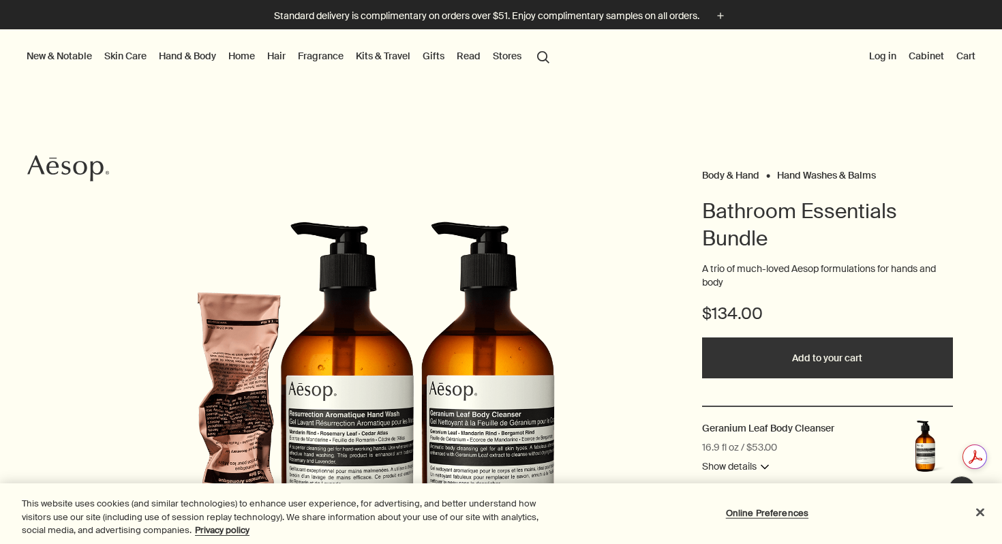
click at [65, 171] on icon "Aesop" at bounding box center [68, 168] width 82 height 27
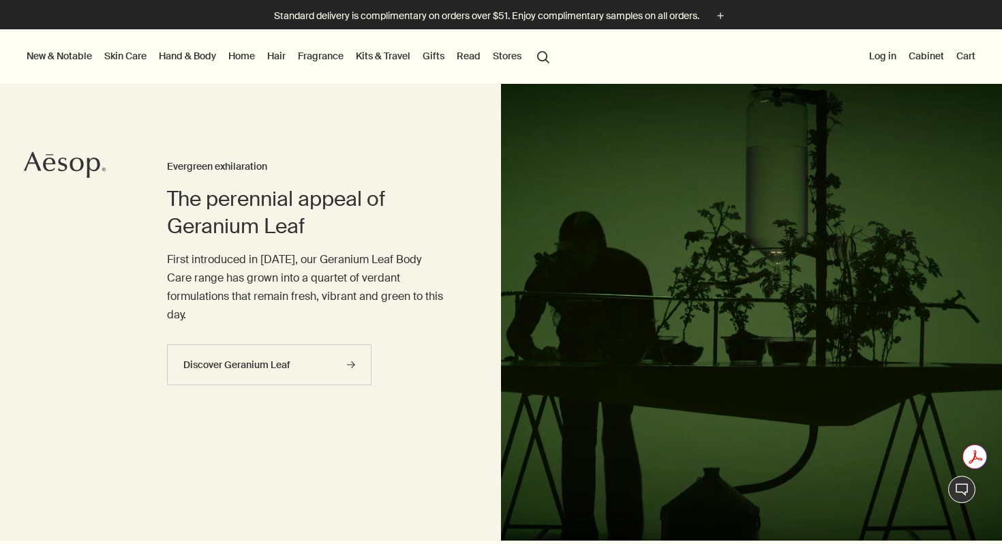
click at [884, 56] on button "Log in" at bounding box center [882, 56] width 33 height 18
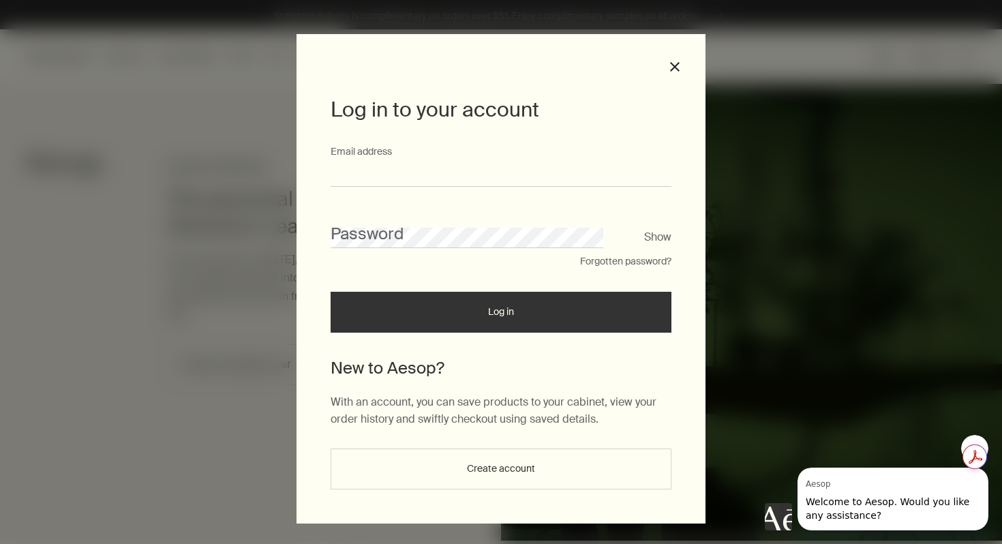
click at [399, 170] on input "Email address" at bounding box center [501, 174] width 341 height 25
type input "**********"
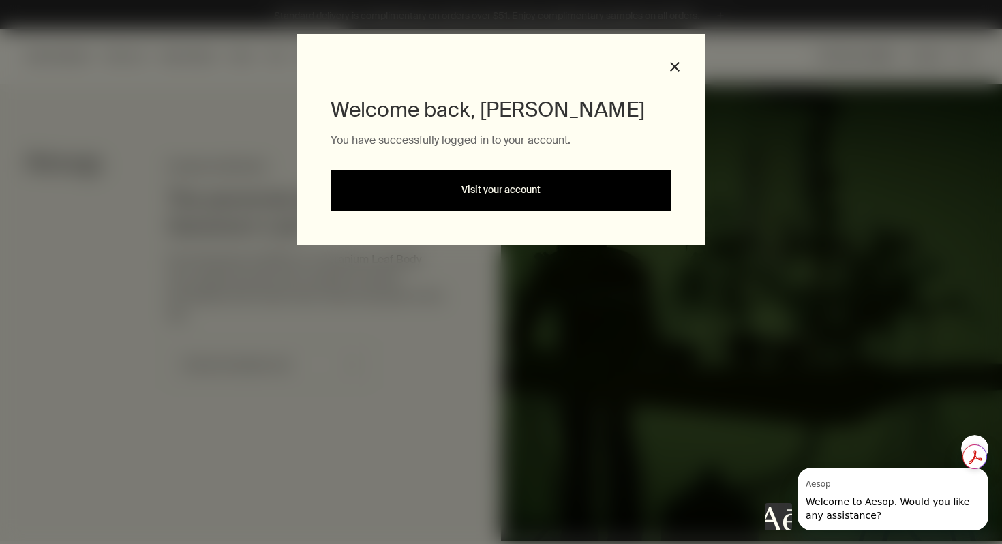
click at [523, 177] on link "Visit your account" at bounding box center [501, 190] width 341 height 41
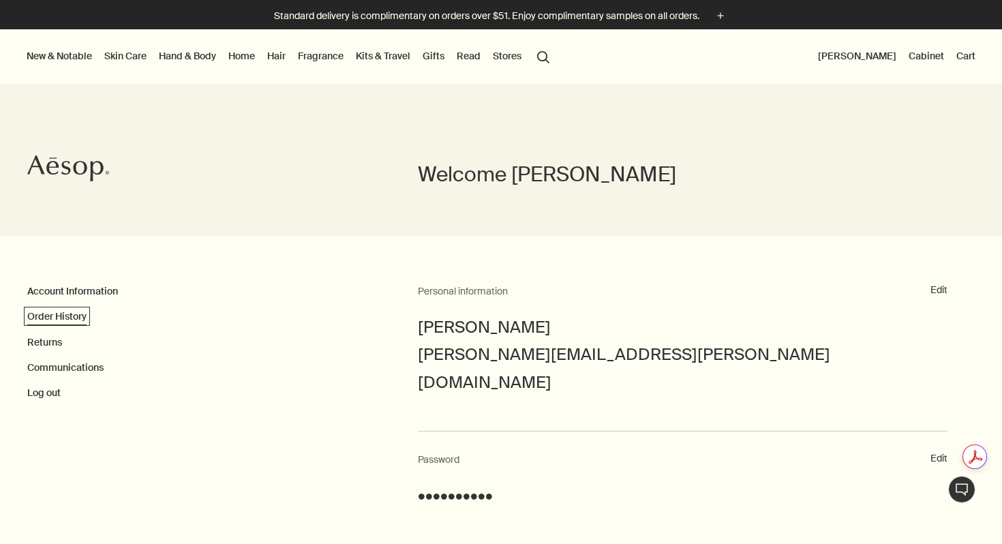
click at [55, 314] on link "Order History" at bounding box center [56, 316] width 59 height 12
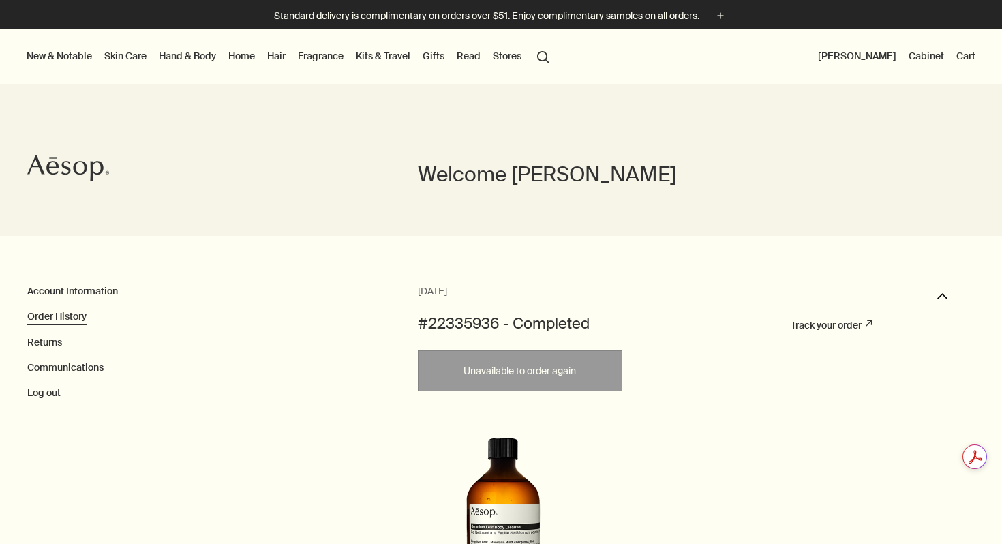
click at [176, 55] on link "Hand & Body" at bounding box center [187, 56] width 63 height 18
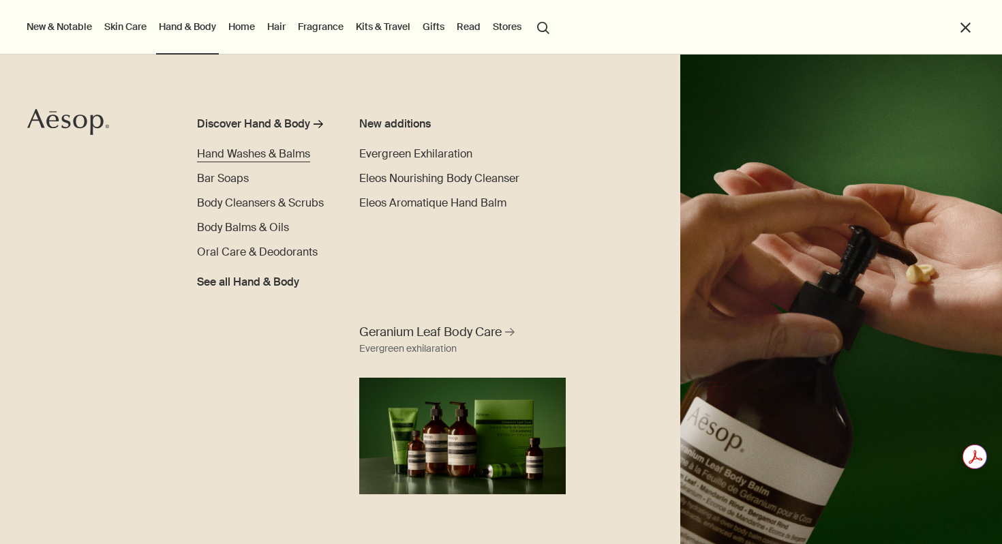
click at [219, 156] on span "Hand Washes & Balms" at bounding box center [253, 154] width 113 height 14
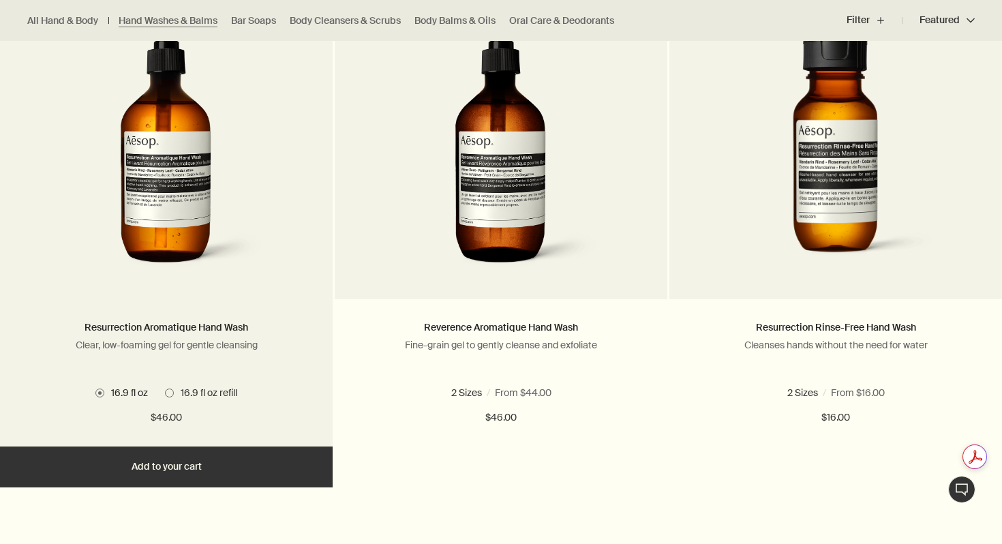
scroll to position [944, 0]
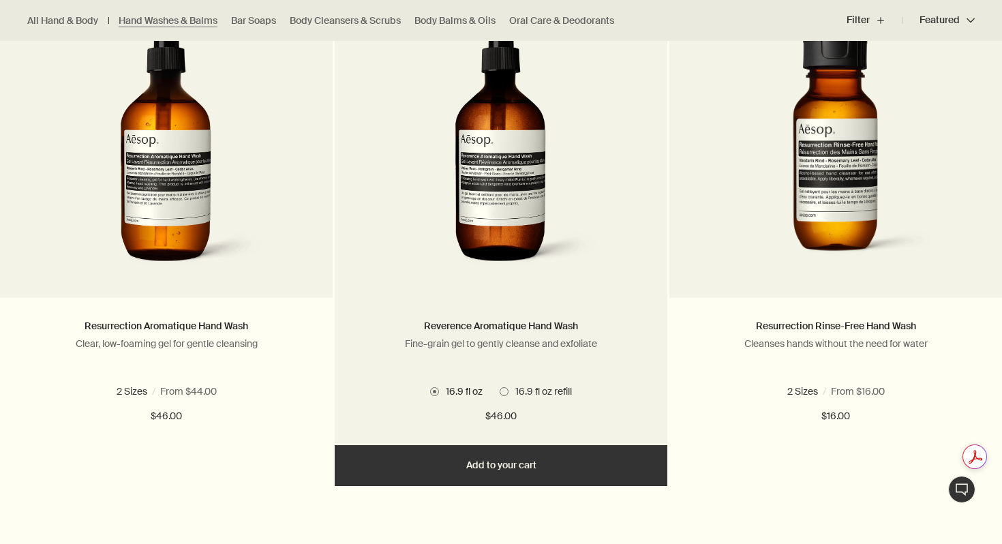
click at [534, 209] on img at bounding box center [501, 151] width 204 height 252
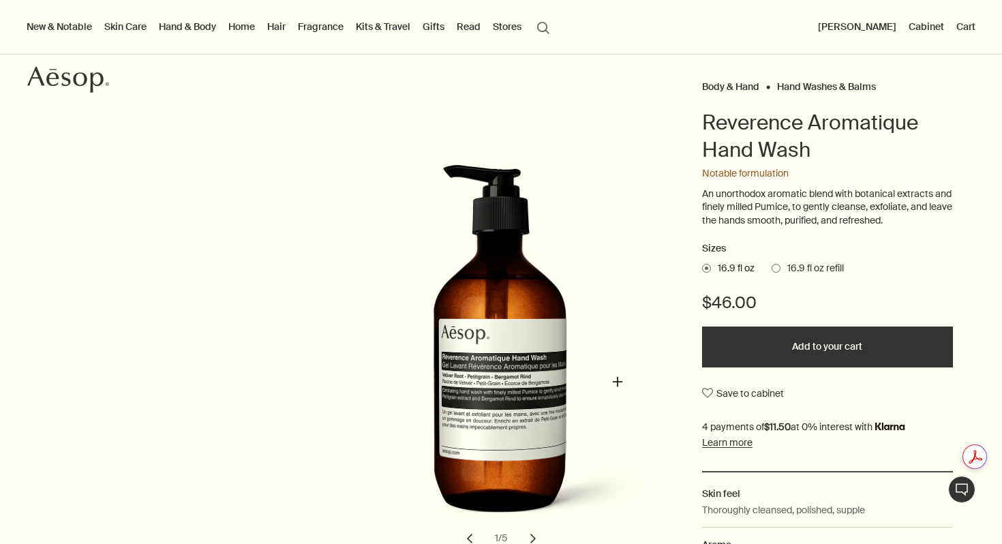
scroll to position [100, 0]
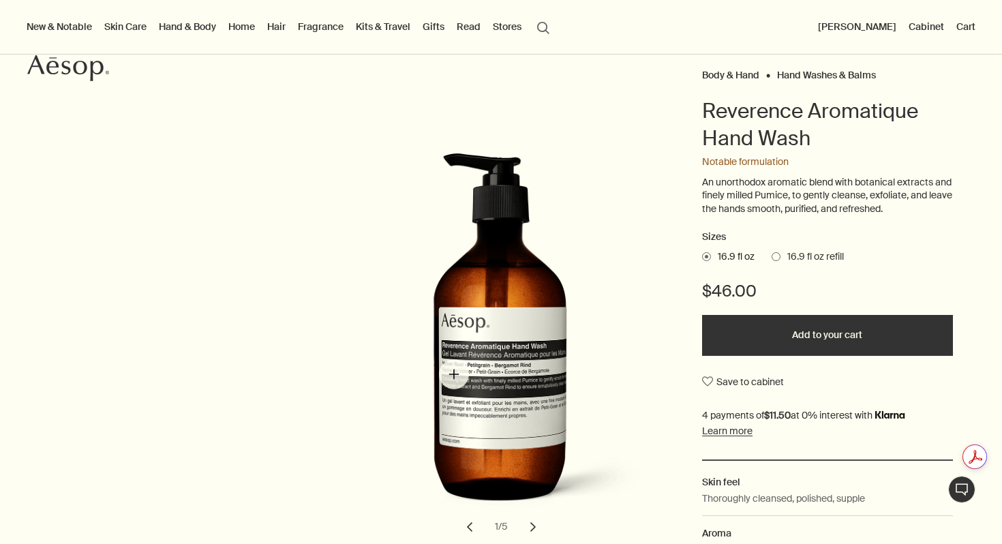
click at [454, 374] on img "Reverence Aromatique Hand Wash" at bounding box center [517, 338] width 300 height 371
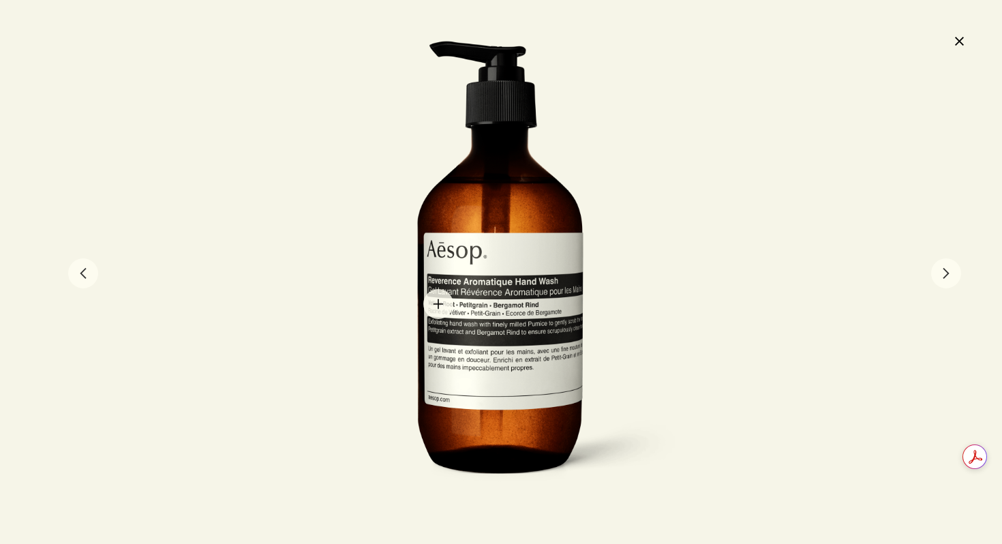
click at [438, 304] on div at bounding box center [501, 271] width 374 height 463
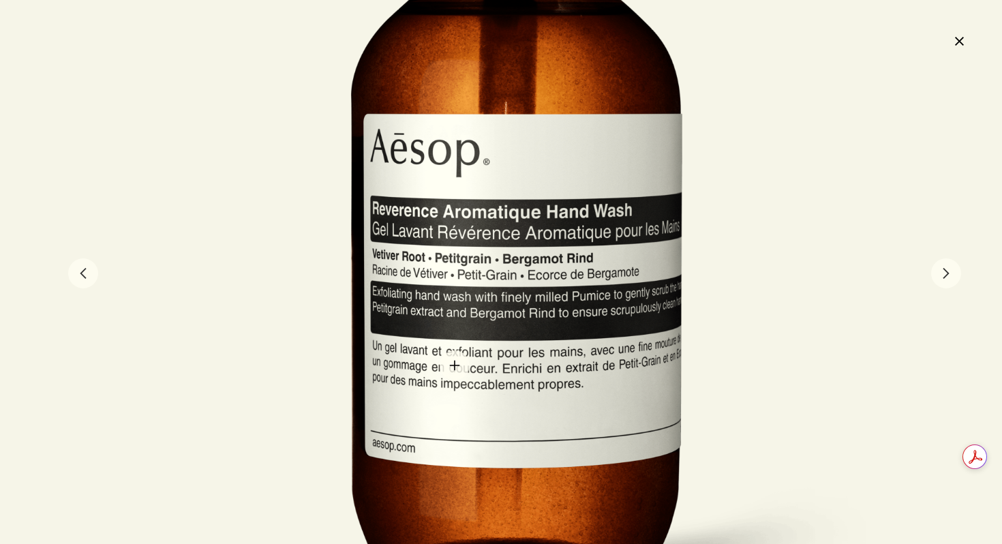
click at [455, 365] on div at bounding box center [518, 192] width 748 height 927
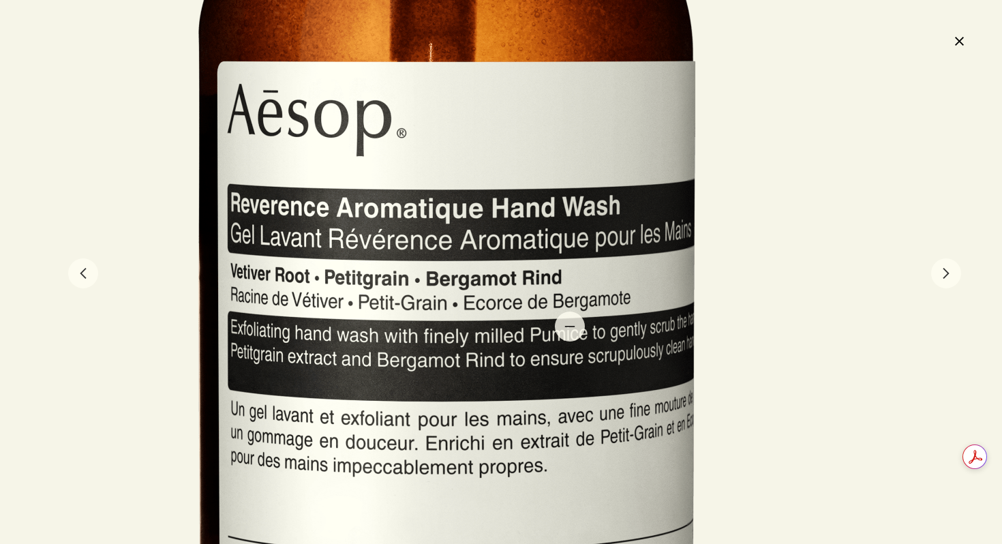
click at [570, 326] on div at bounding box center [449, 179] width 1123 height 1390
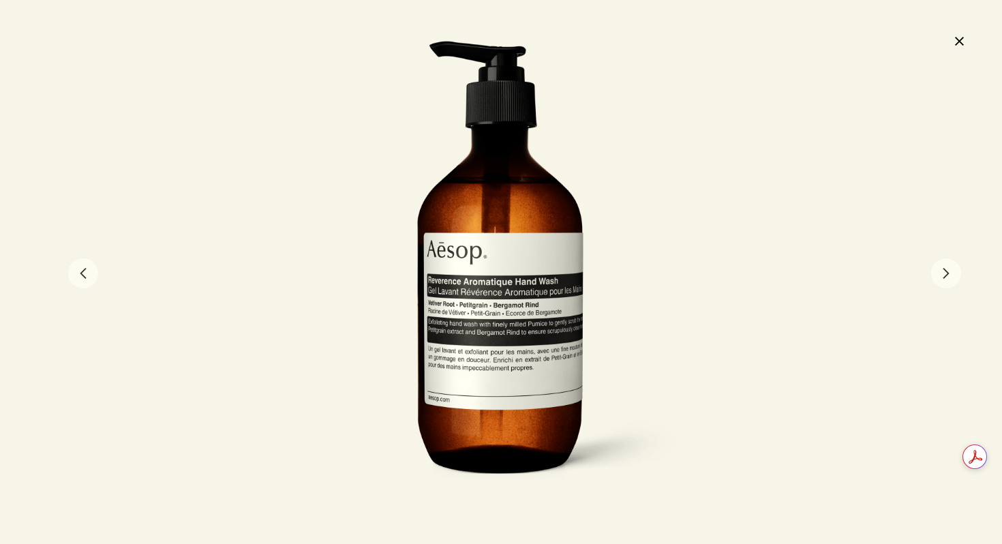
click at [959, 43] on button "close" at bounding box center [959, 40] width 16 height 23
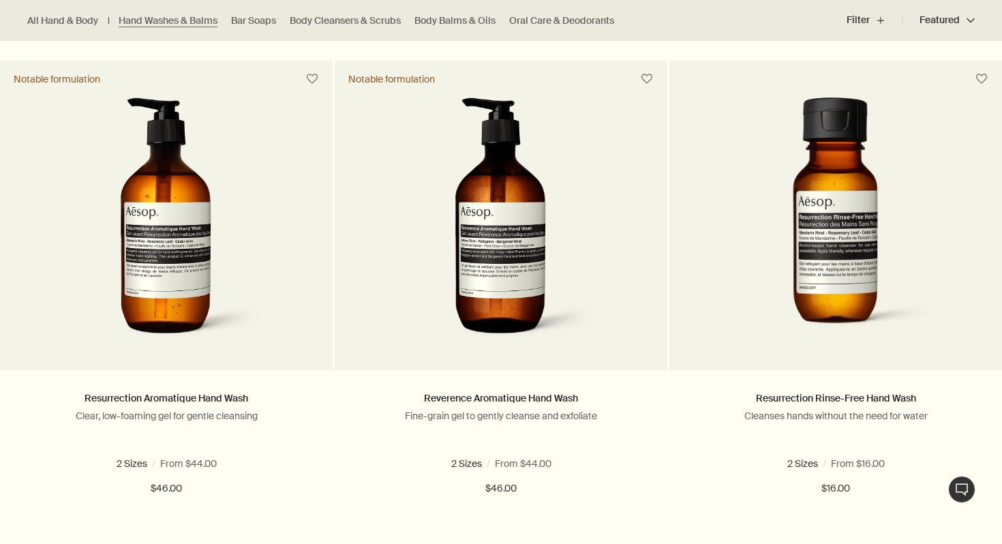
scroll to position [872, 0]
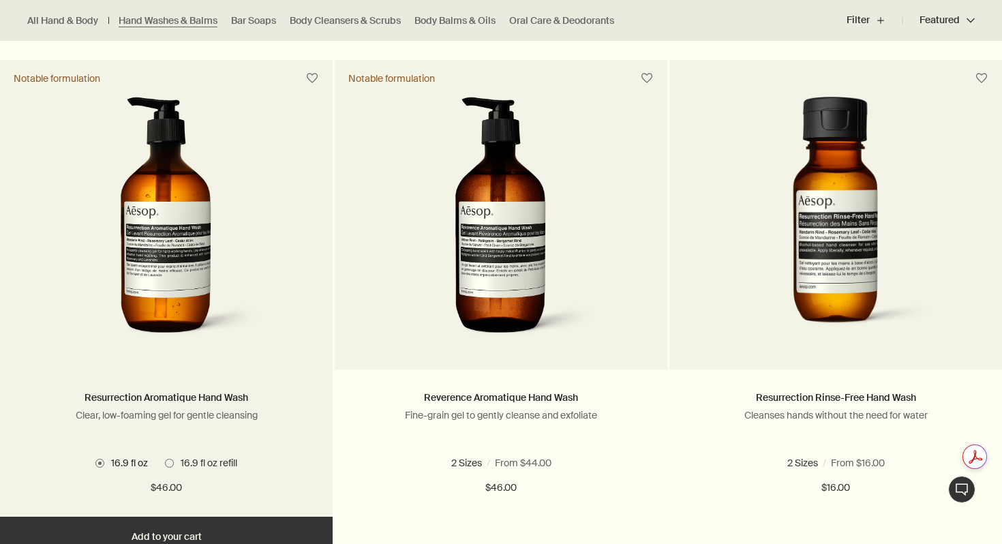
click at [174, 462] on span "16.9 fl oz refill" at bounding box center [205, 463] width 63 height 12
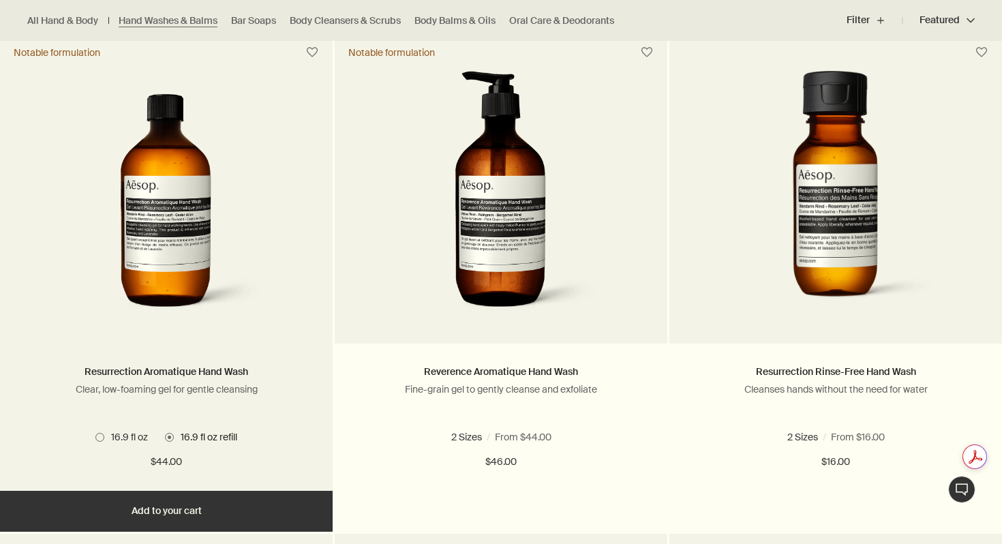
scroll to position [896, 0]
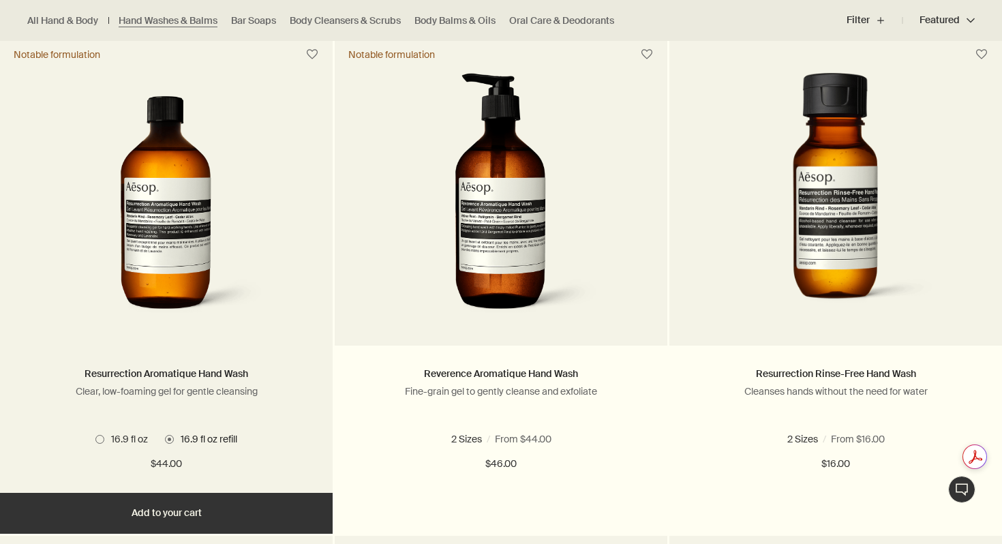
click at [205, 515] on button "Add Add to your cart" at bounding box center [166, 513] width 333 height 41
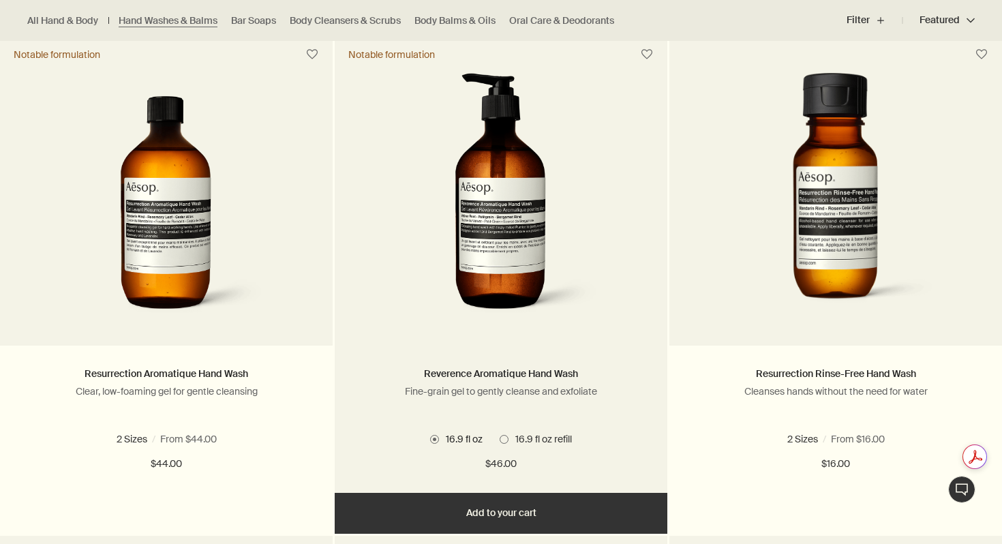
click at [530, 434] on span "16.9 fl oz refill" at bounding box center [539, 439] width 63 height 12
click at [547, 511] on button "Add Add to your cart" at bounding box center [501, 513] width 333 height 41
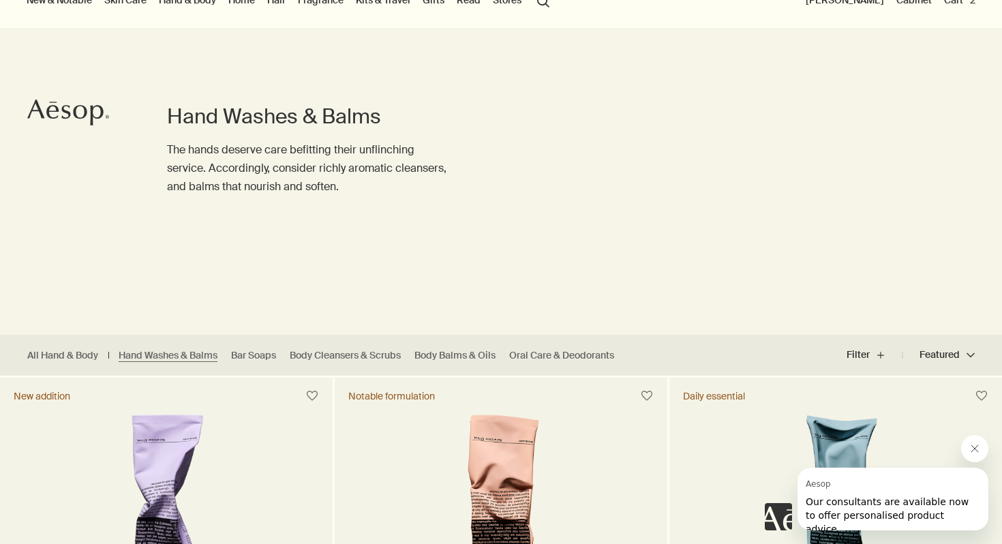
scroll to position [59, 0]
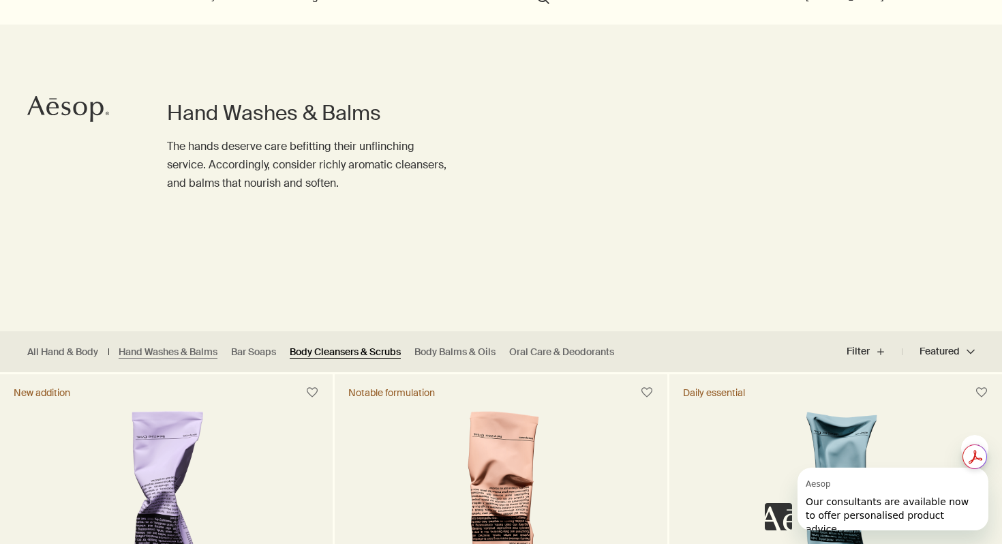
click at [352, 356] on link "Body Cleansers & Scrubs" at bounding box center [345, 352] width 111 height 13
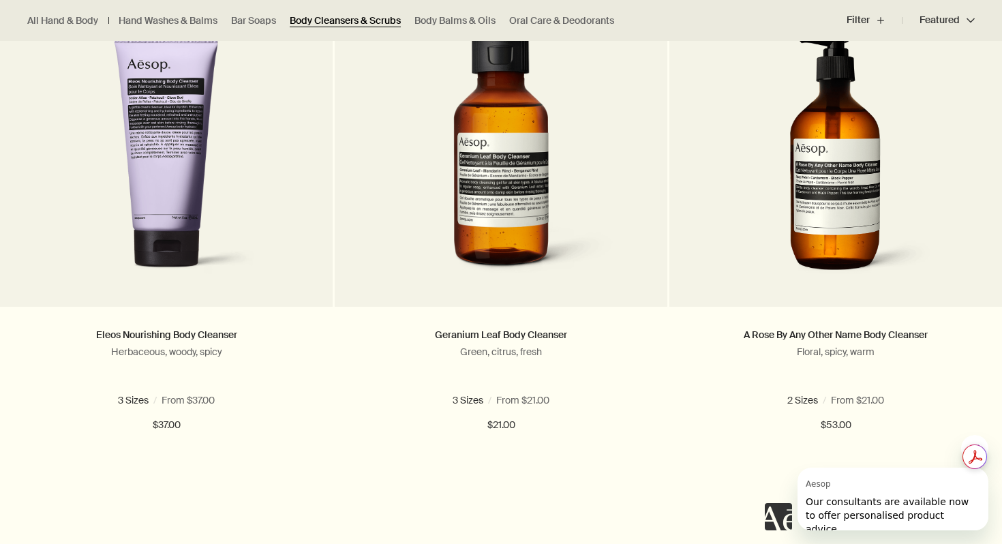
scroll to position [447, 0]
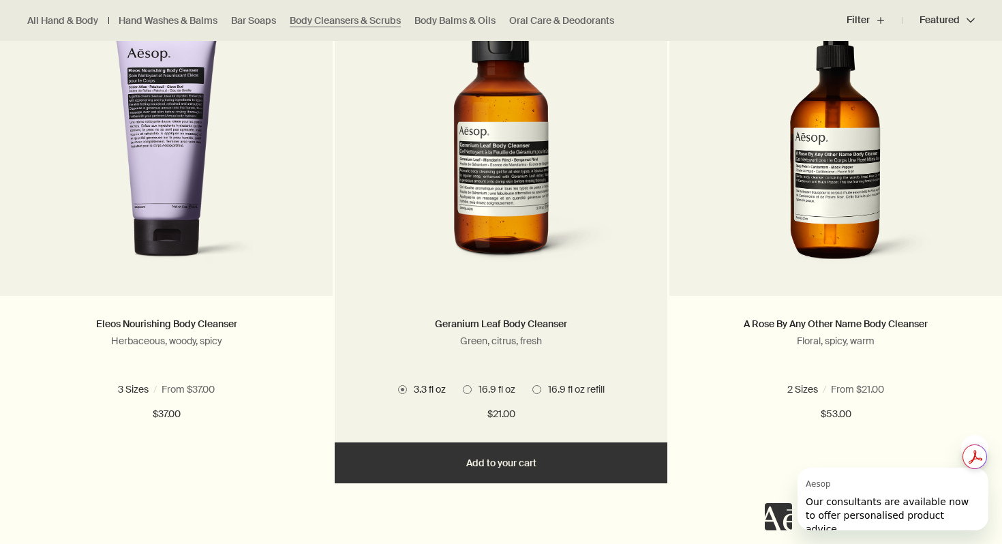
click at [572, 386] on span "16.9 fl oz refill" at bounding box center [572, 389] width 63 height 12
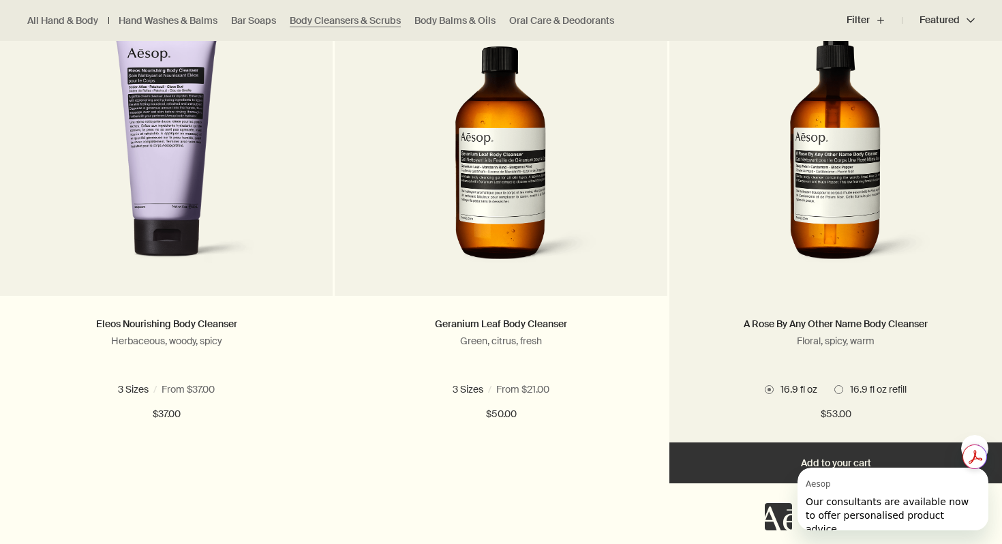
click at [829, 200] on img at bounding box center [836, 149] width 204 height 252
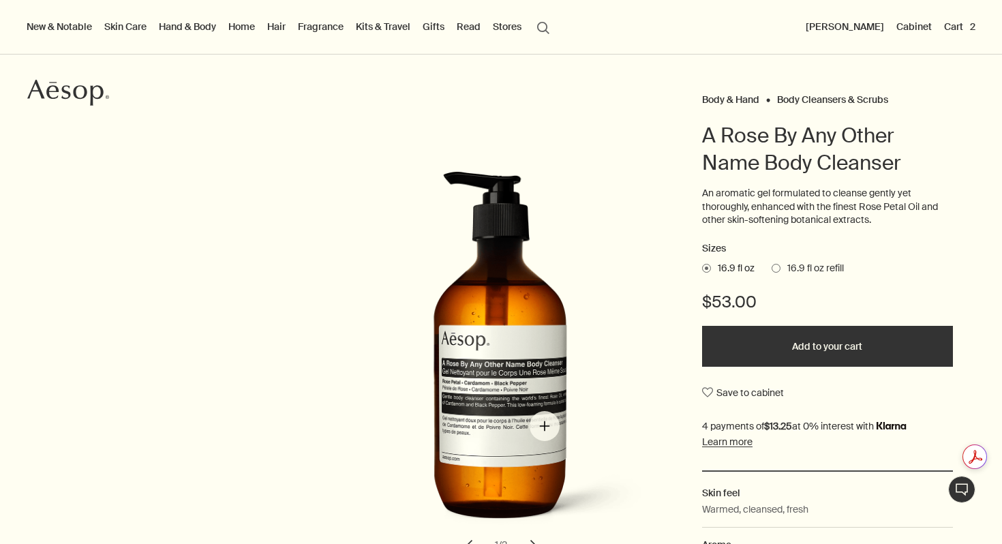
scroll to position [78, 0]
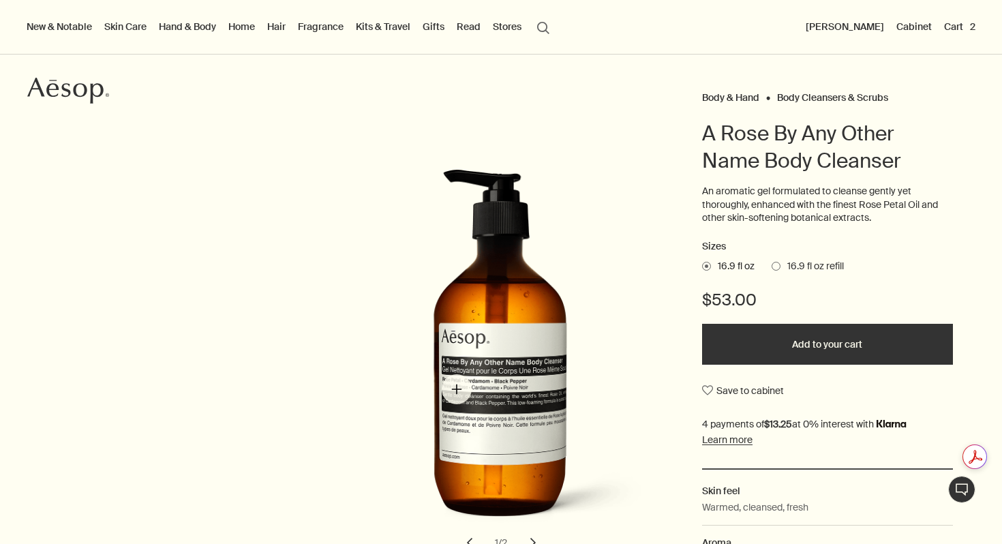
click at [457, 389] on img "A Rose By Any Other Name Body Cleanser" at bounding box center [505, 354] width 300 height 371
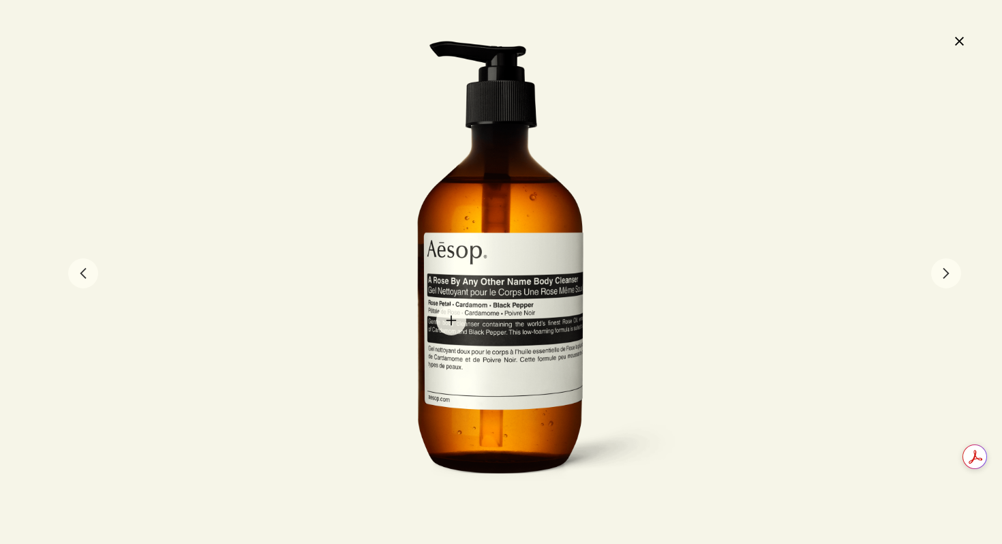
click at [451, 320] on div at bounding box center [501, 271] width 374 height 463
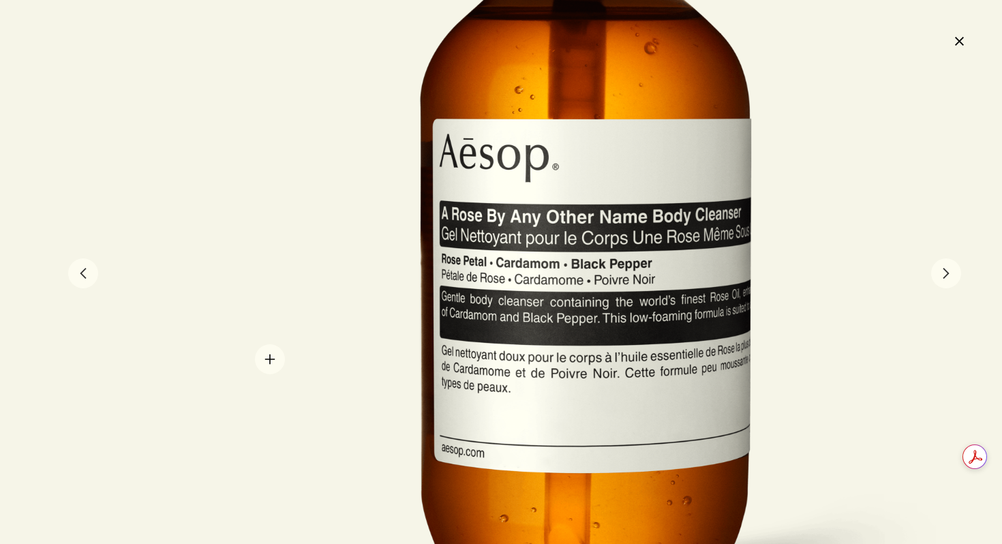
click at [270, 359] on div at bounding box center [587, 197] width 748 height 927
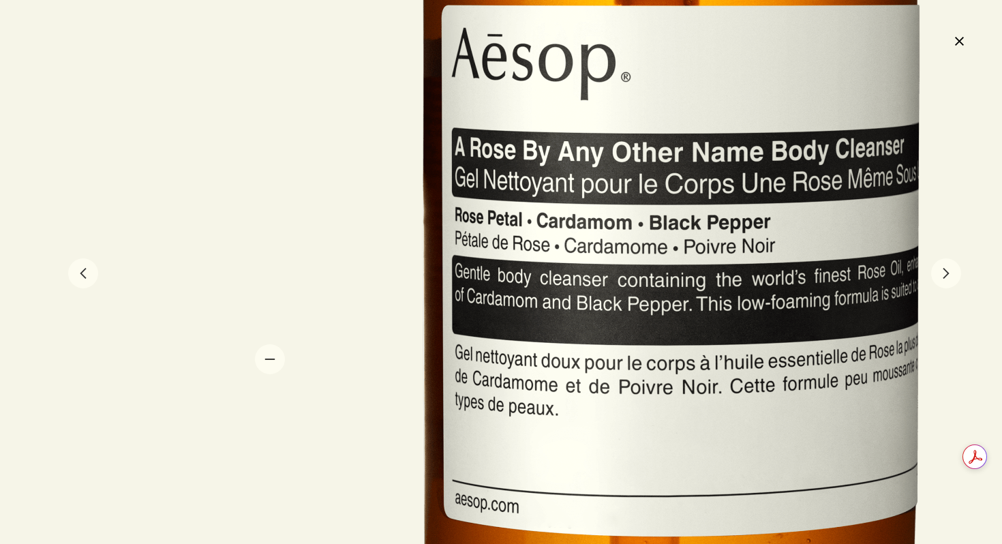
click at [270, 359] on div at bounding box center [673, 123] width 1123 height 1390
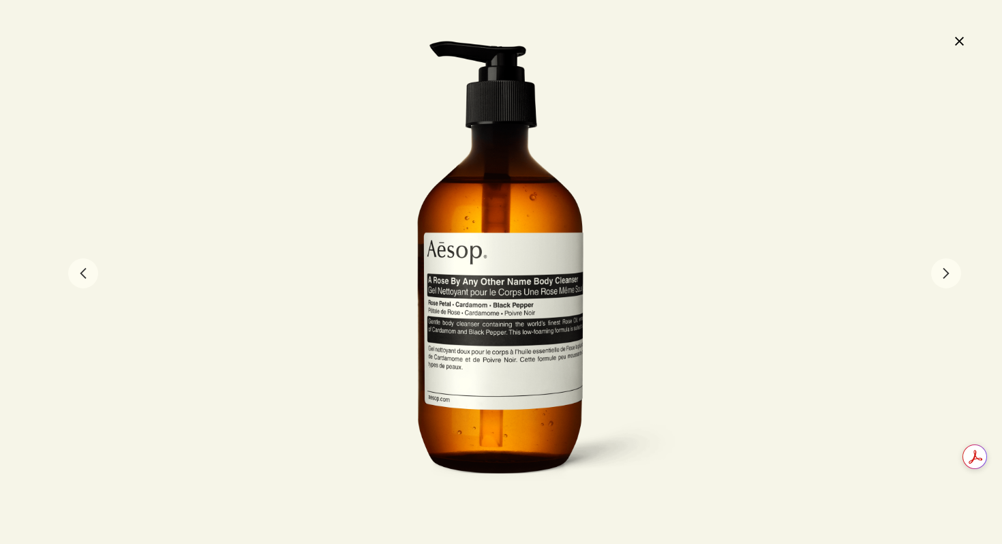
click at [958, 42] on button "close" at bounding box center [959, 40] width 16 height 23
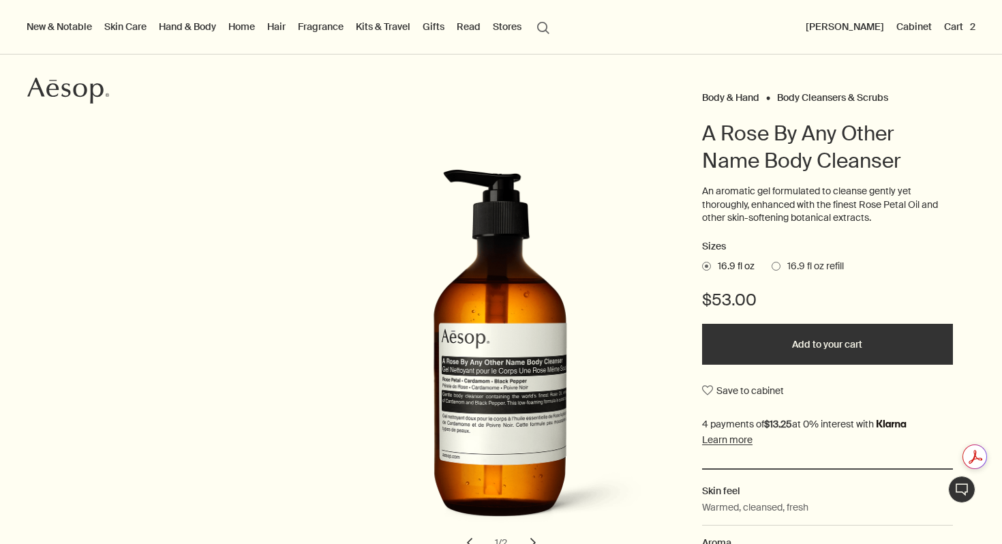
click at [791, 266] on span "16.9 fl oz refill" at bounding box center [811, 267] width 63 height 14
click at [772, 266] on input "16.9 fl oz refill" at bounding box center [772, 264] width 0 height 9
click at [863, 349] on button "Add to your cart" at bounding box center [827, 344] width 251 height 41
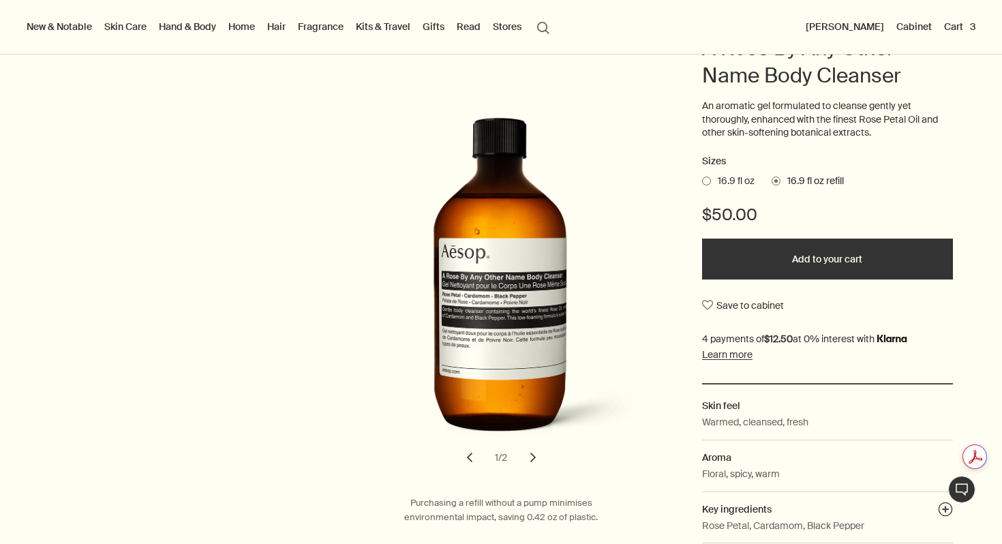
scroll to position [0, 0]
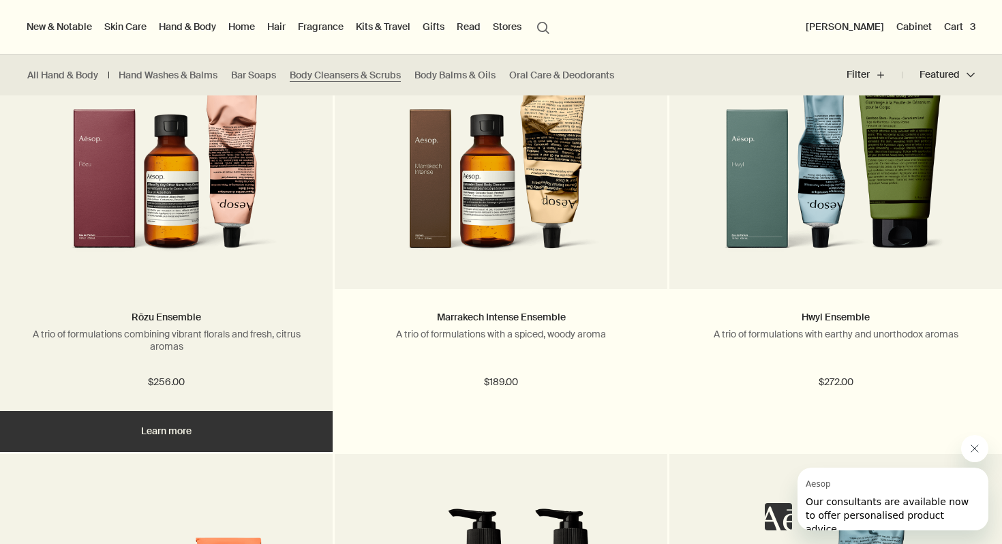
scroll to position [1808, 0]
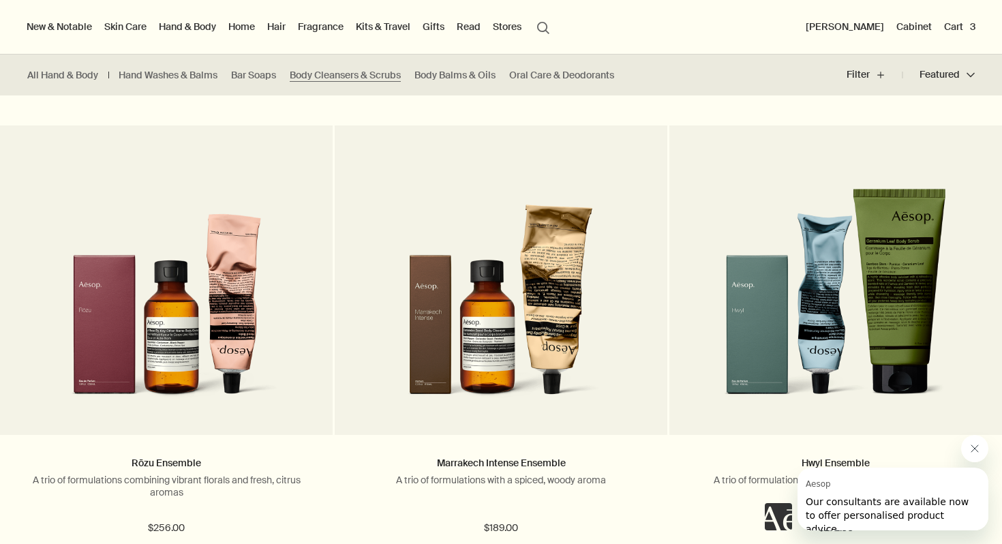
click at [955, 20] on button "Cart 3" at bounding box center [959, 27] width 37 height 18
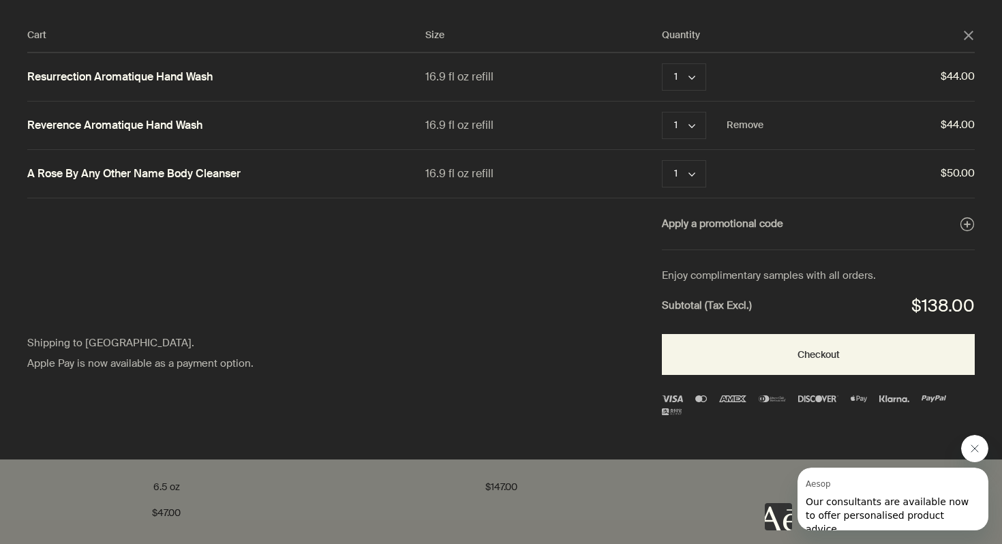
click at [117, 124] on link "Reverence Aromatique Hand Wash" at bounding box center [114, 126] width 175 height 14
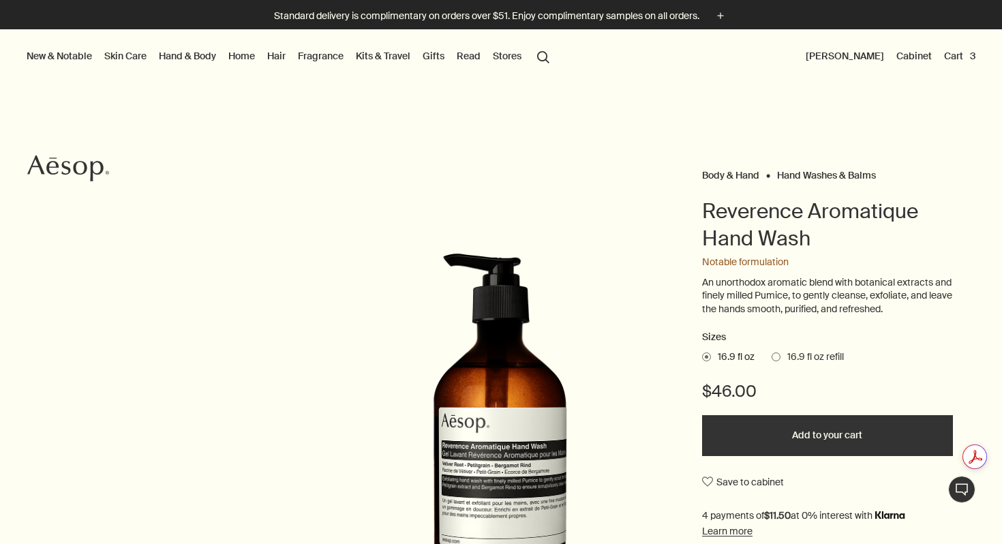
click at [955, 54] on button "Cart 3" at bounding box center [959, 56] width 37 height 18
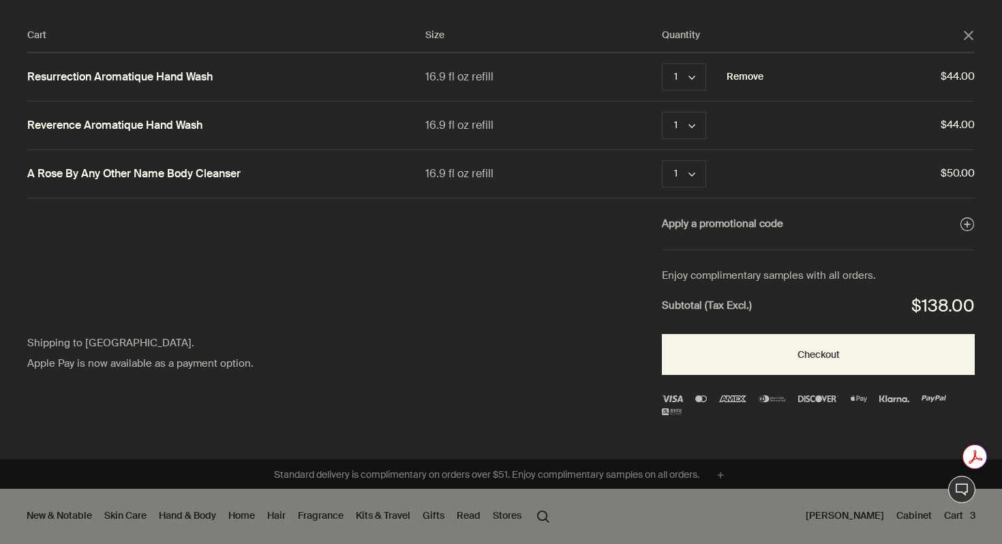
click at [748, 77] on button "Remove" at bounding box center [745, 77] width 37 height 16
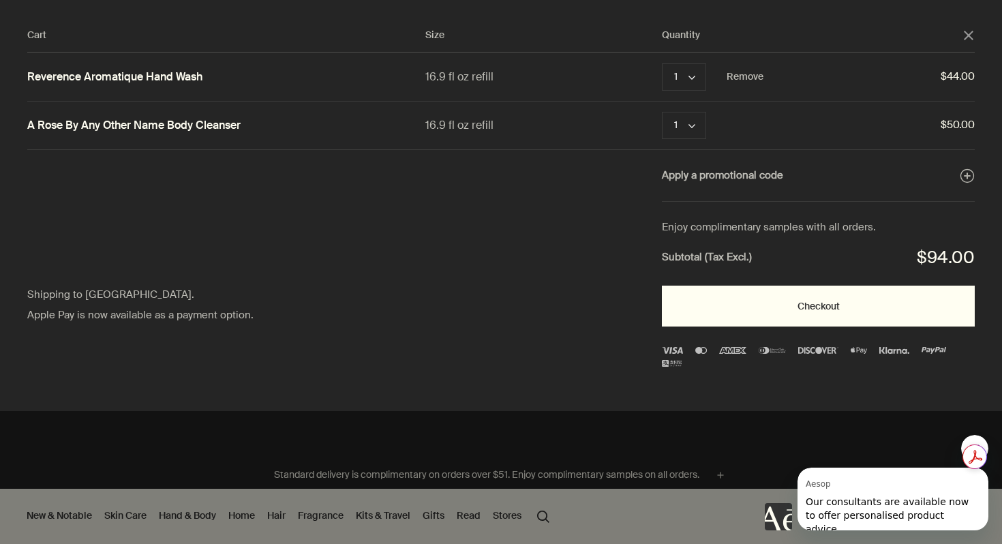
click at [827, 309] on button "Checkout" at bounding box center [818, 306] width 313 height 41
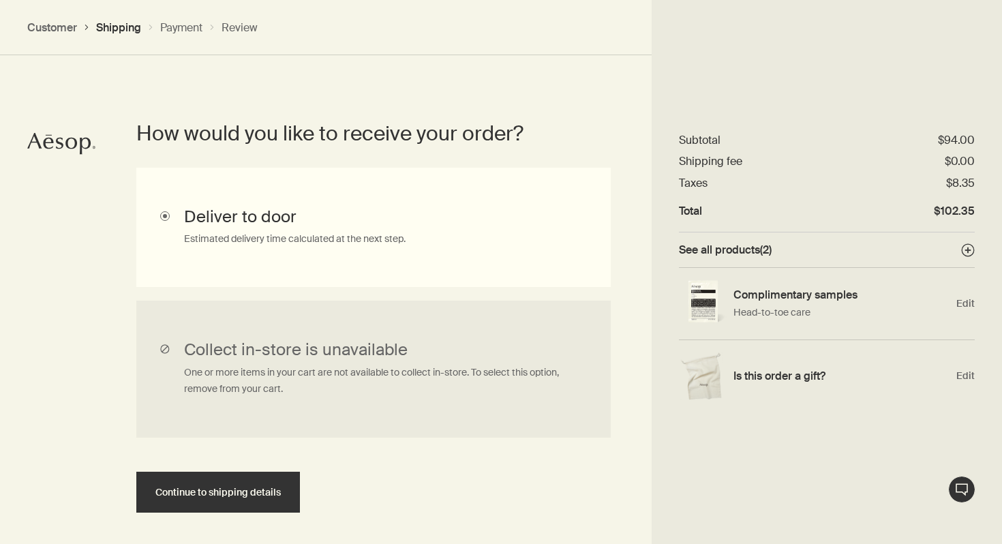
scroll to position [319, 0]
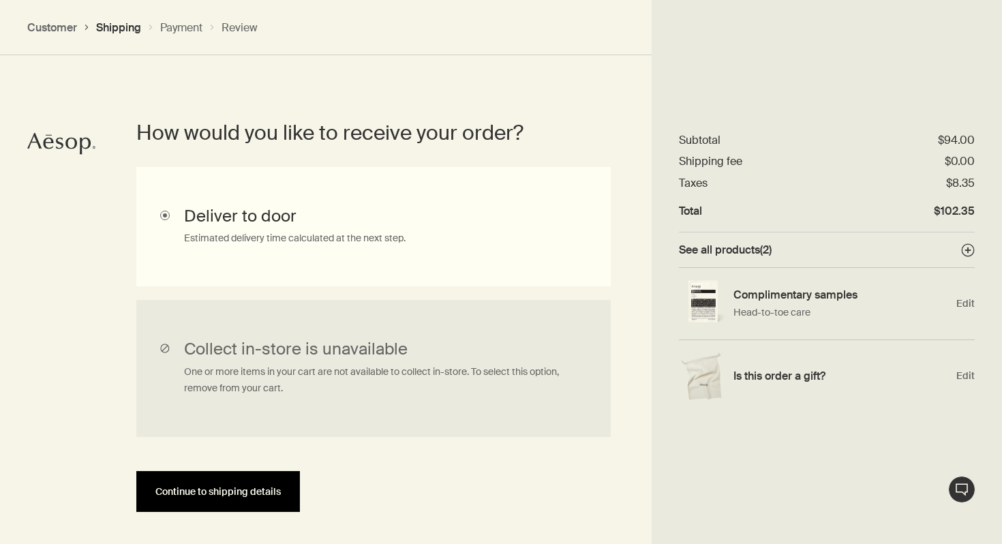
click at [262, 493] on span "Continue to shipping details" at bounding box center [217, 492] width 125 height 10
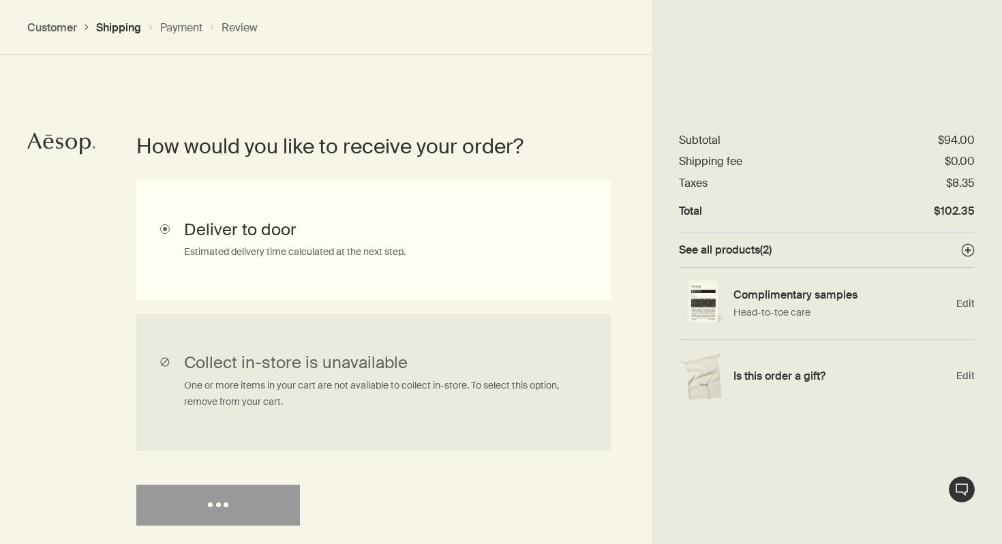
select select "US"
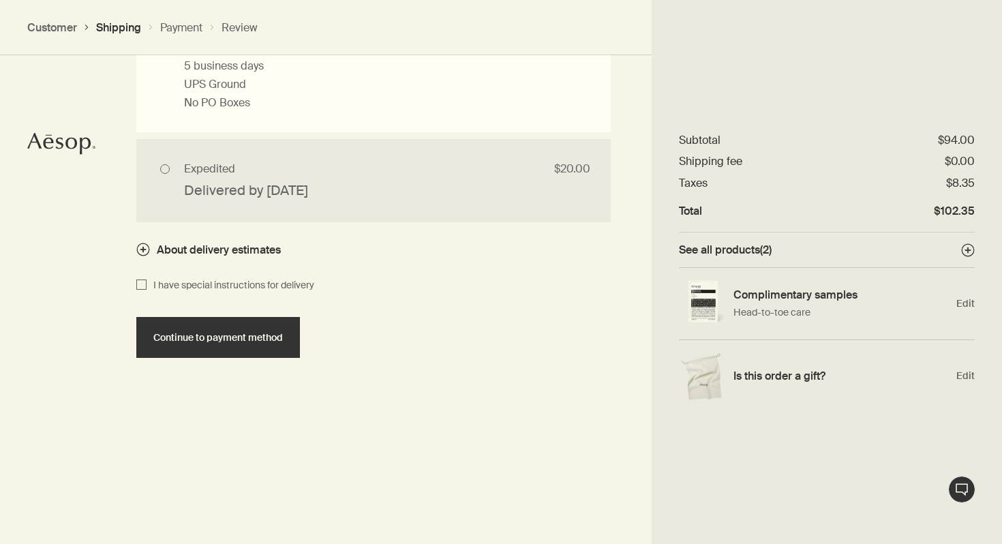
scroll to position [1385, 0]
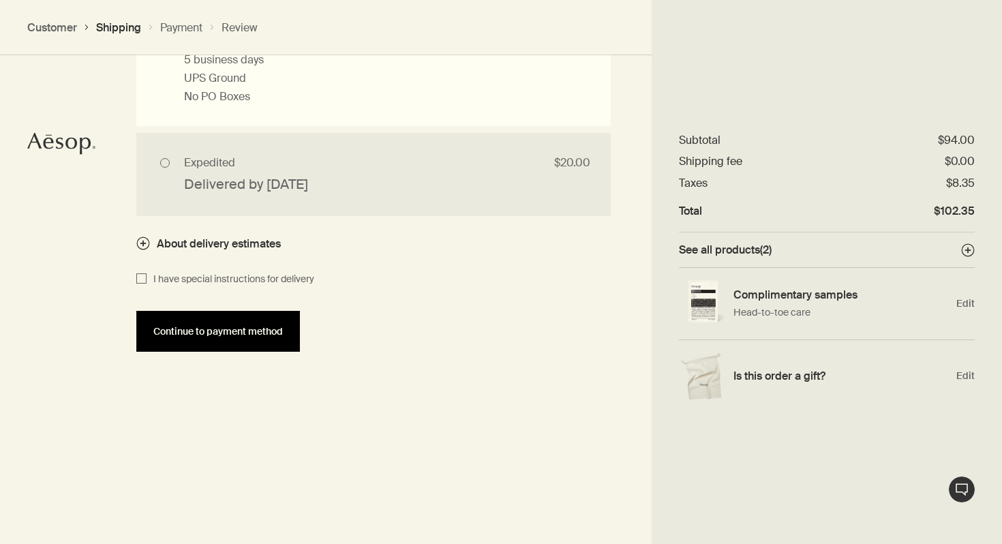
click at [254, 337] on button "Continue to payment method" at bounding box center [218, 331] width 164 height 41
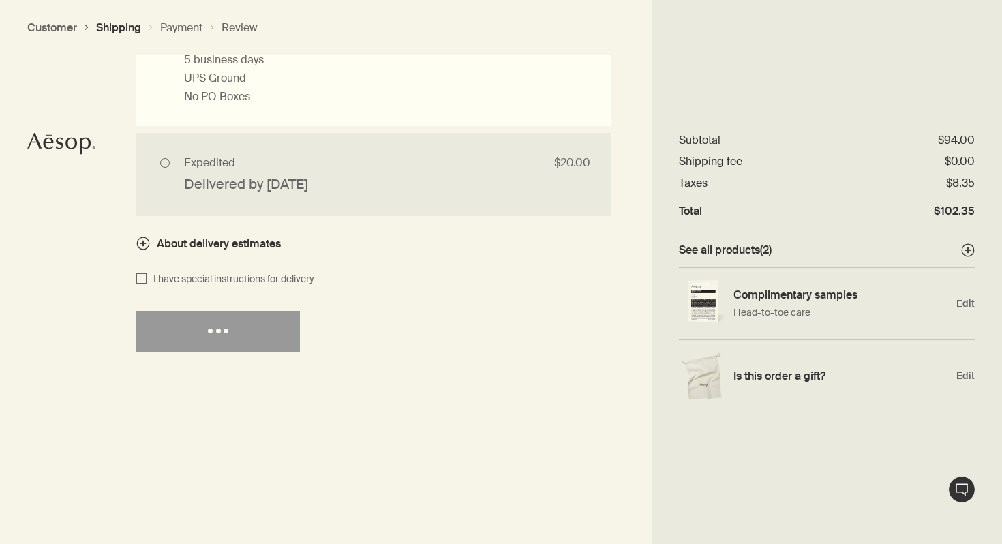
select select "US"
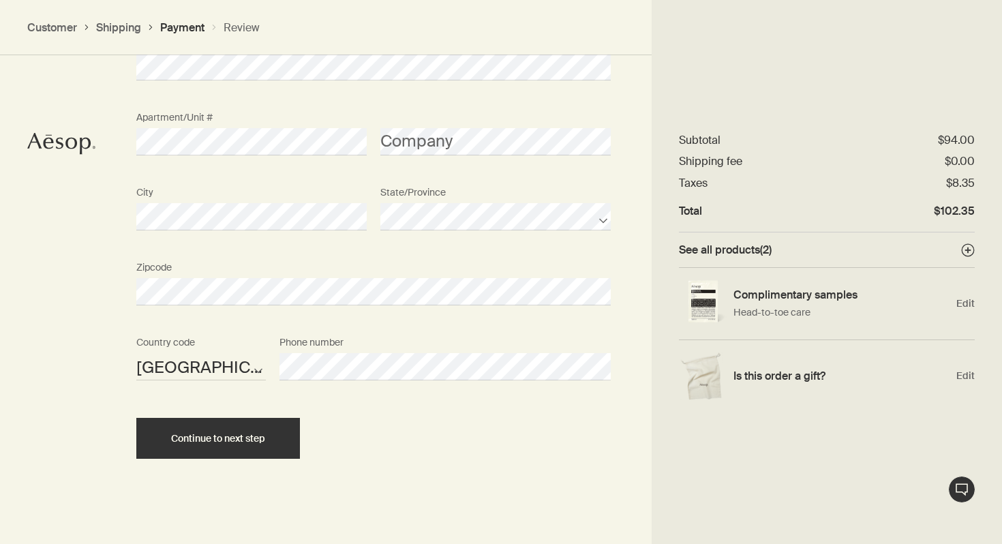
scroll to position [1651, 0]
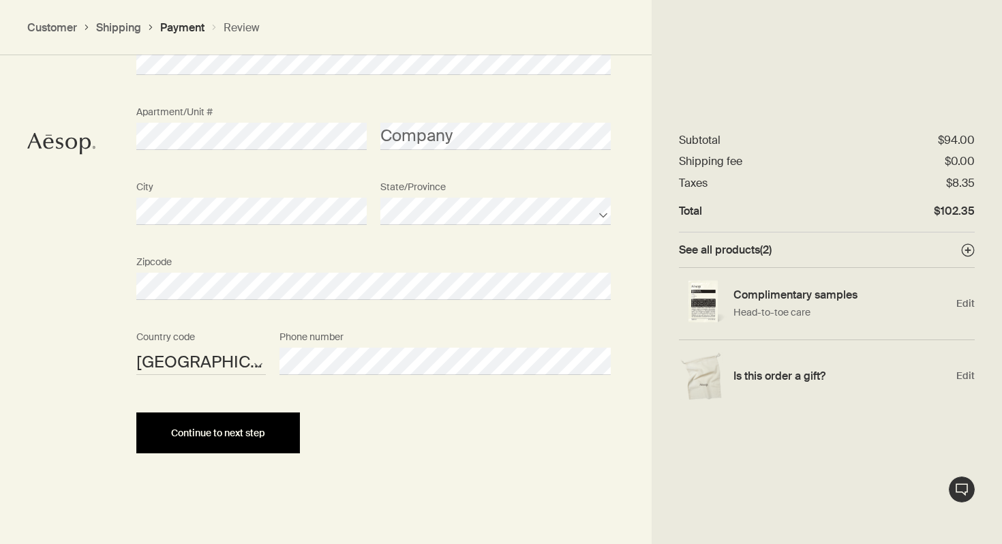
click at [236, 440] on button "Continue to next step" at bounding box center [218, 432] width 164 height 41
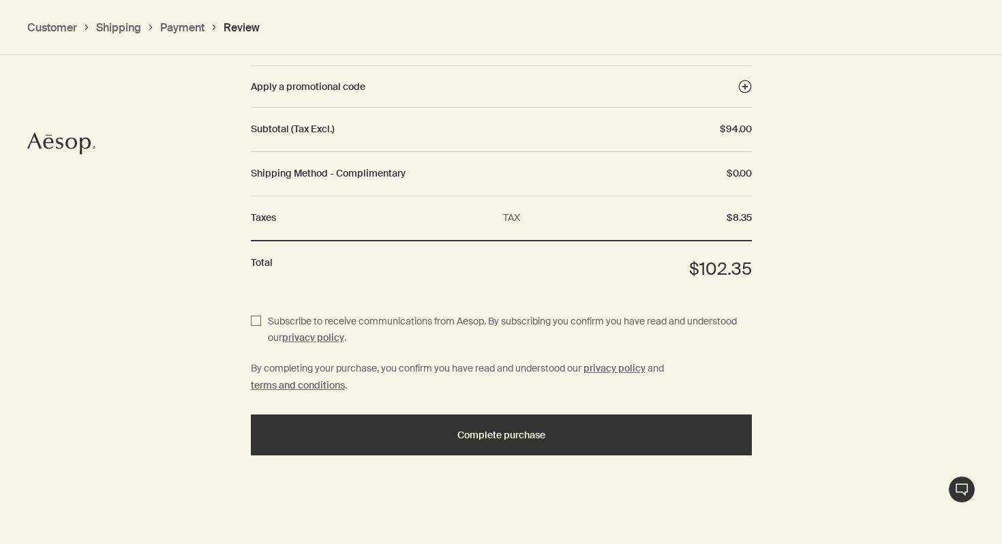
scroll to position [1641, 0]
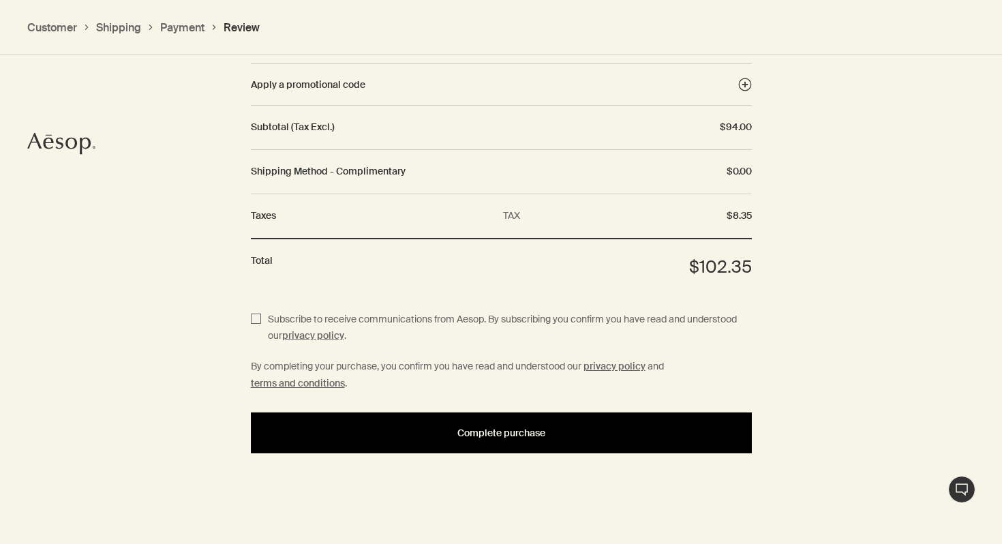
click at [498, 438] on button "Complete purchase" at bounding box center [501, 432] width 501 height 41
